Goal: Transaction & Acquisition: Purchase product/service

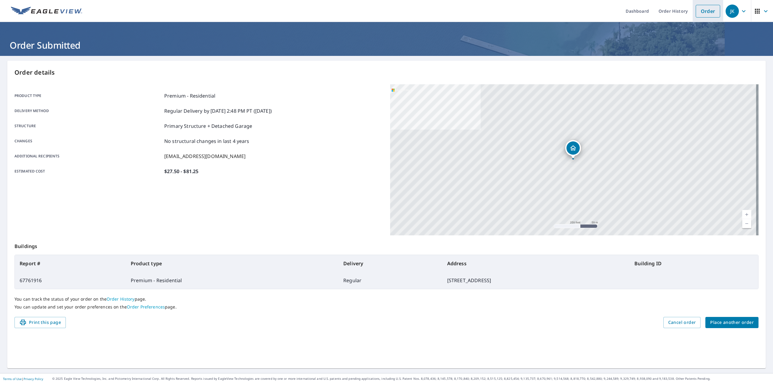
click at [699, 13] on link "Order" at bounding box center [708, 11] width 24 height 13
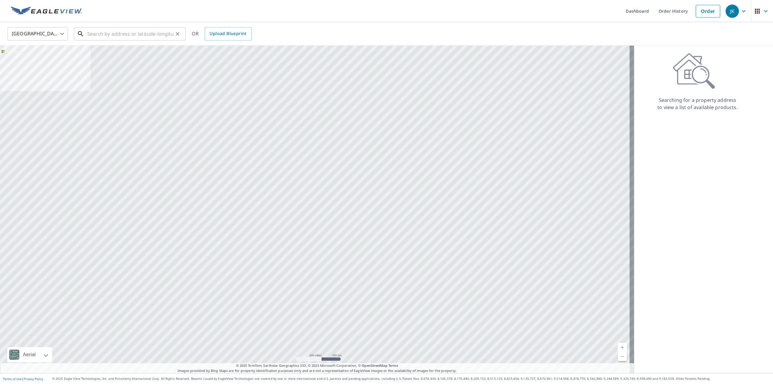
click at [156, 36] on input "text" at bounding box center [130, 33] width 86 height 17
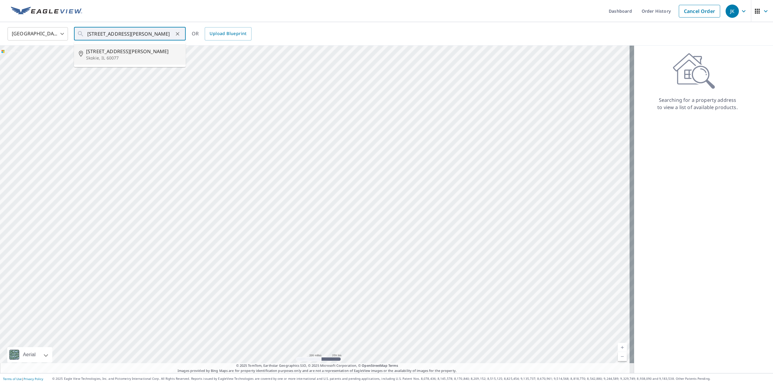
type input "[STREET_ADDRESS][PERSON_NAME]"
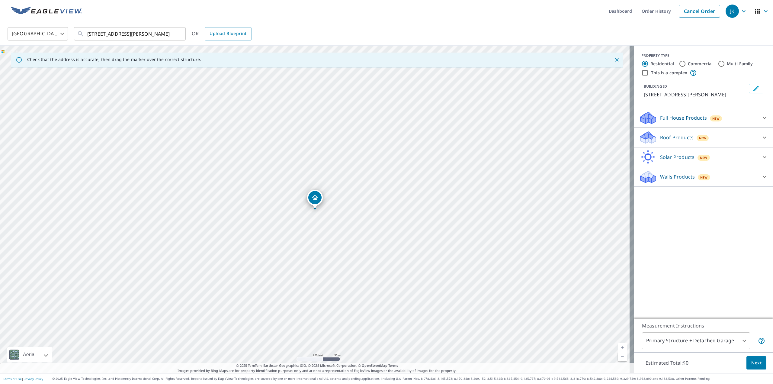
click at [687, 138] on p "Roof Products" at bounding box center [677, 137] width 34 height 7
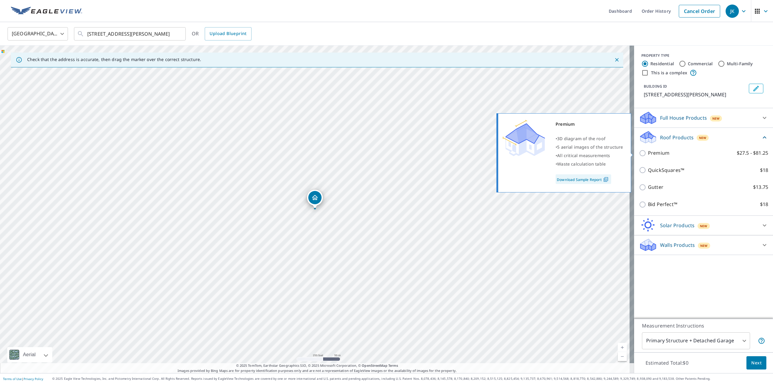
click at [659, 151] on p "Premium" at bounding box center [658, 153] width 21 height 8
click at [648, 151] on input "Premium $27.5 - $81.25" at bounding box center [643, 153] width 9 height 7
checkbox input "true"
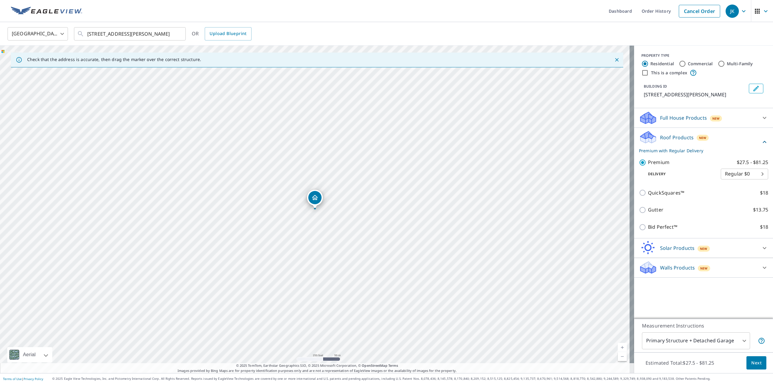
click at [752, 360] on span "Next" at bounding box center [757, 363] width 10 height 8
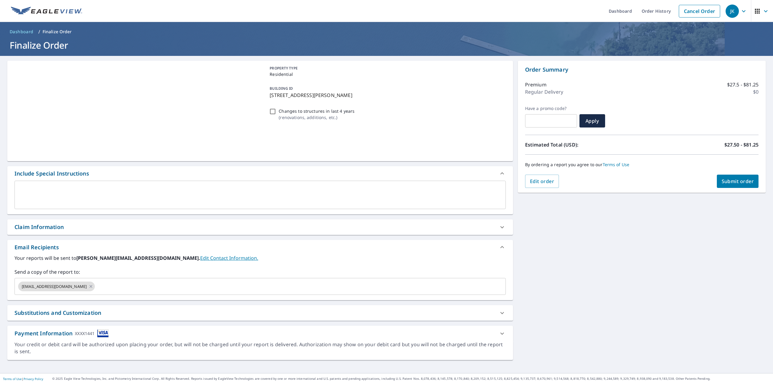
click at [735, 178] on span "Submit order" at bounding box center [738, 181] width 32 height 7
